Goal: Task Accomplishment & Management: Use online tool/utility

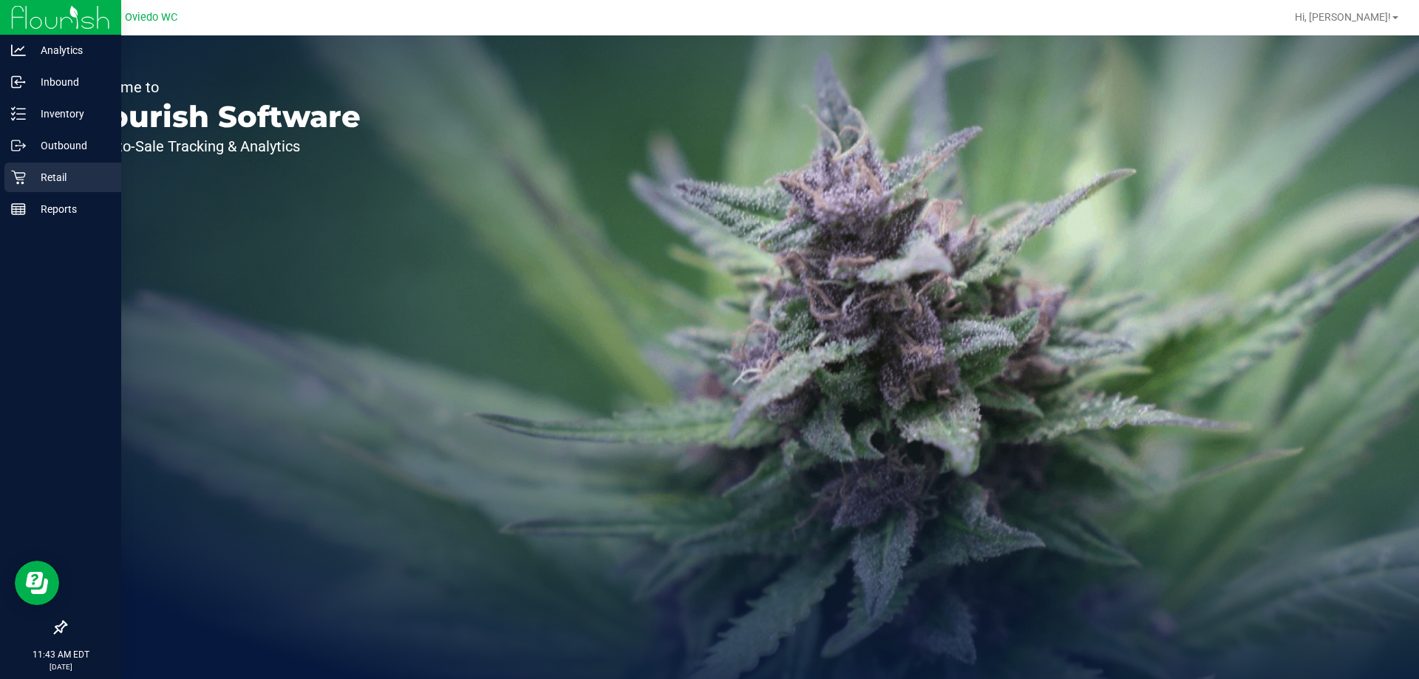
click at [54, 182] on p "Retail" at bounding box center [70, 177] width 89 height 18
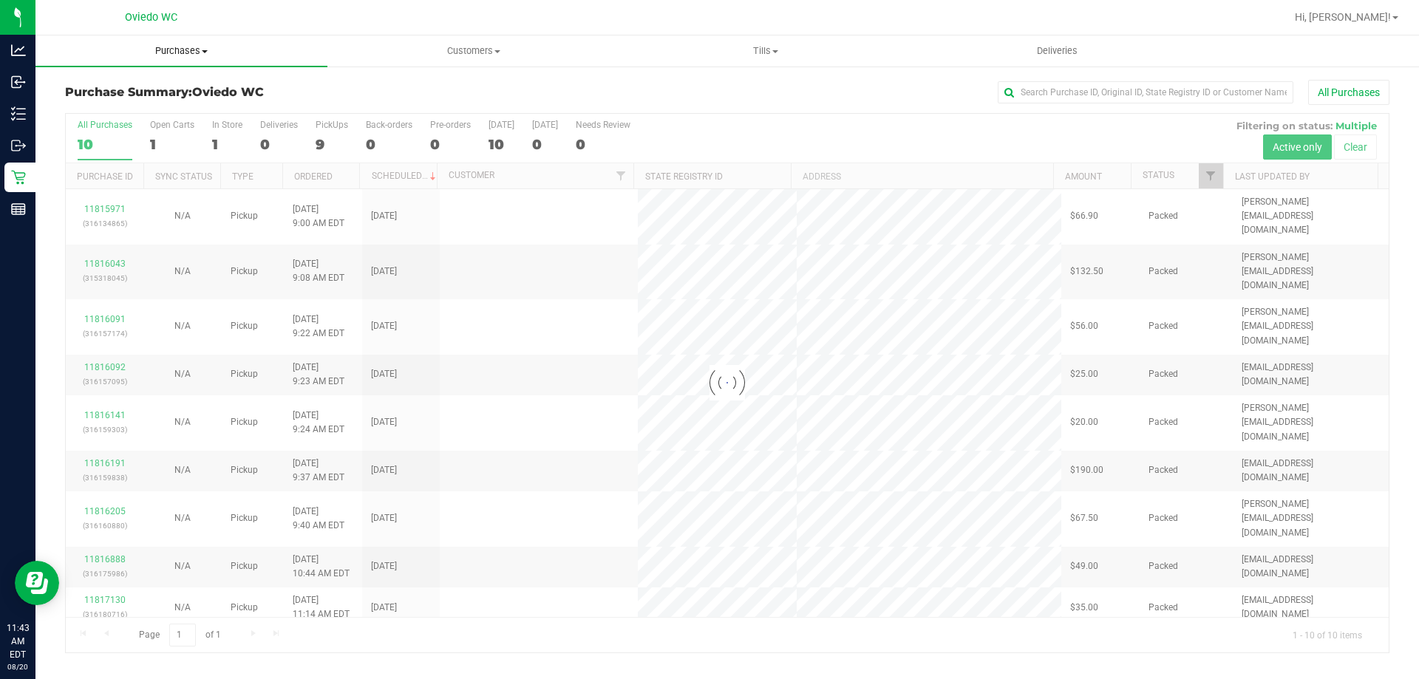
click at [165, 53] on span "Purchases" at bounding box center [181, 50] width 292 height 13
click at [145, 115] on li "Fulfillment" at bounding box center [181, 107] width 292 height 18
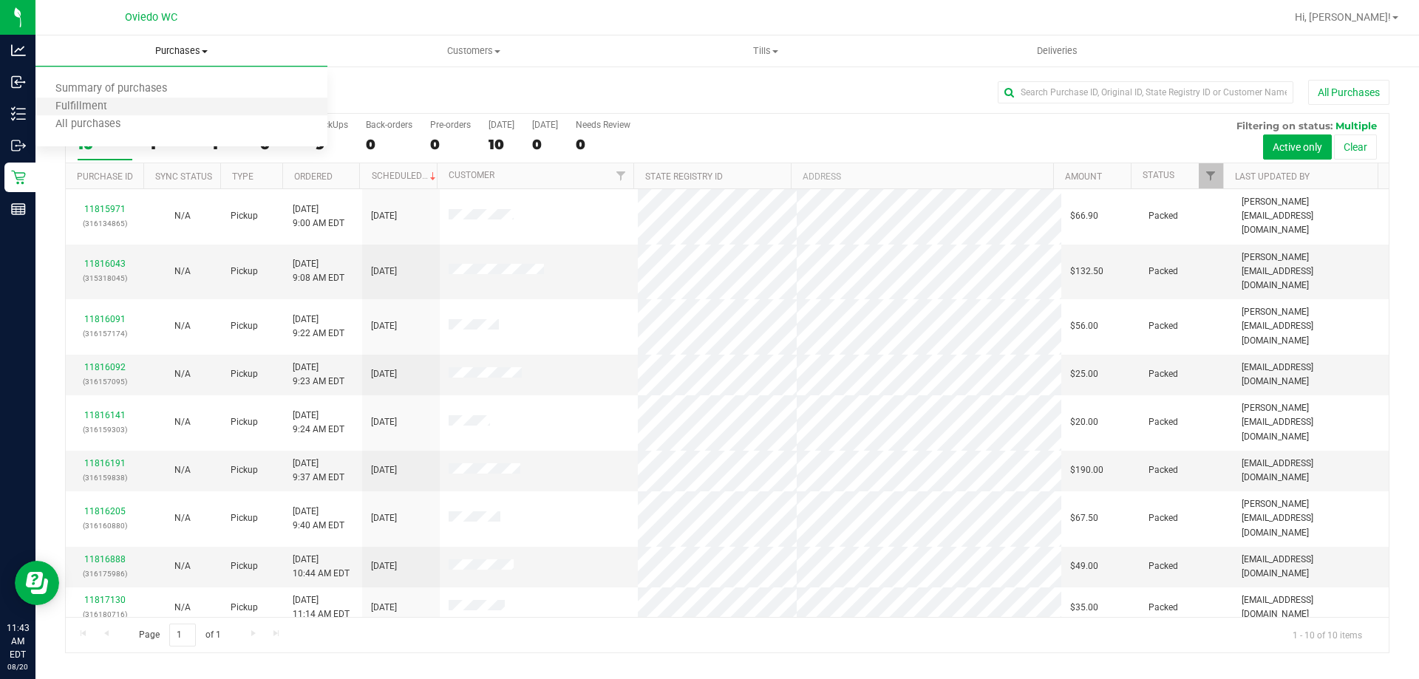
click at [143, 107] on li "Fulfillment" at bounding box center [181, 107] width 292 height 18
